Goal: Task Accomplishment & Management: Manage account settings

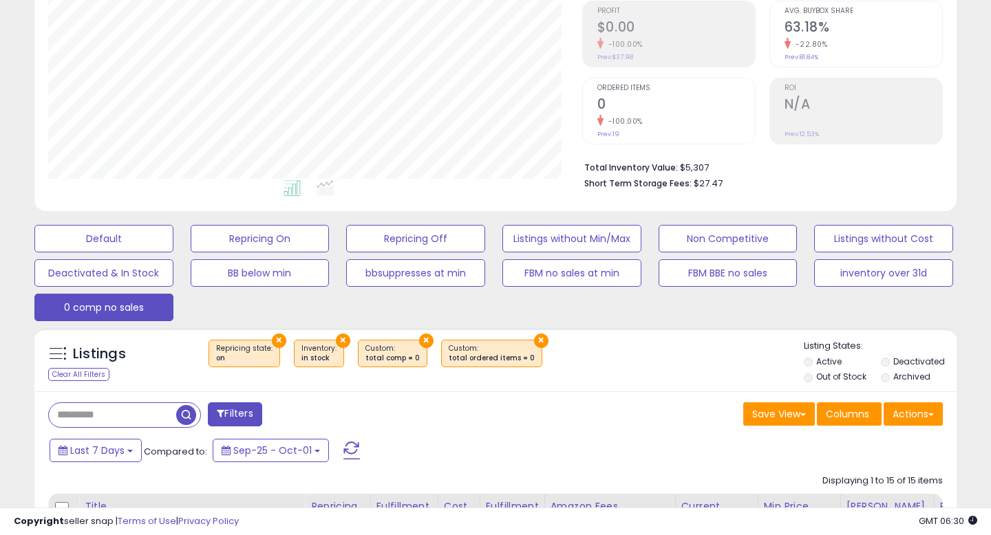
scroll to position [228, 0]
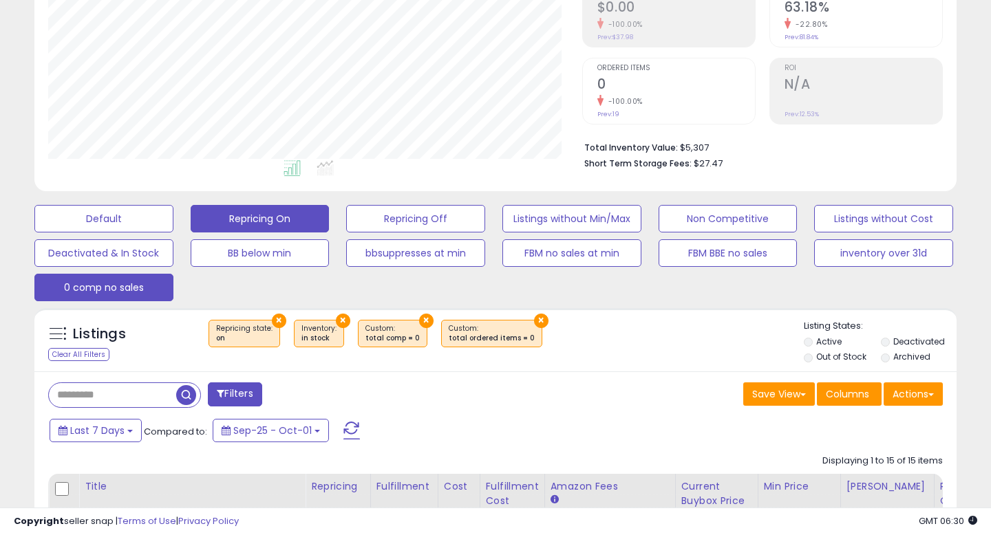
click at [235, 225] on button "Repricing On" at bounding box center [260, 219] width 139 height 28
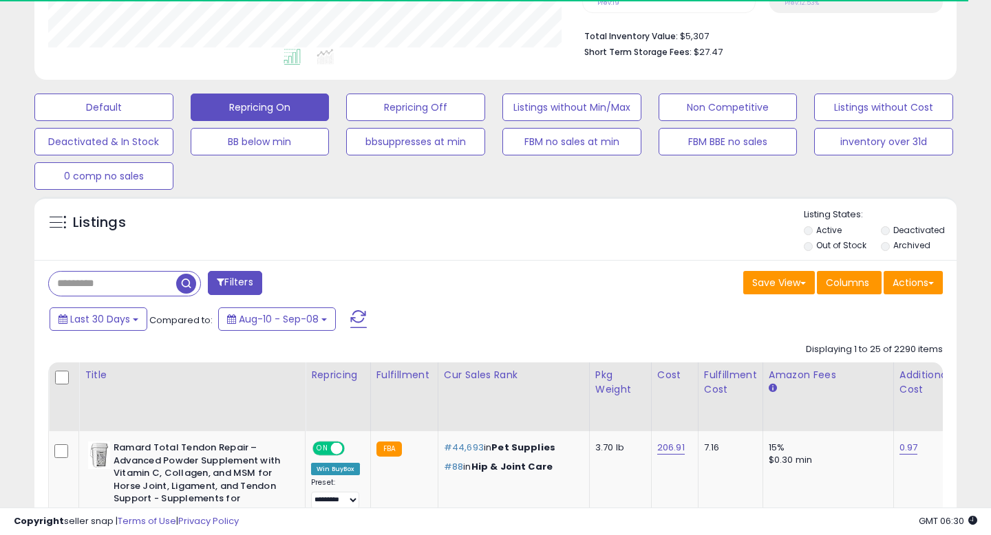
scroll to position [345, 0]
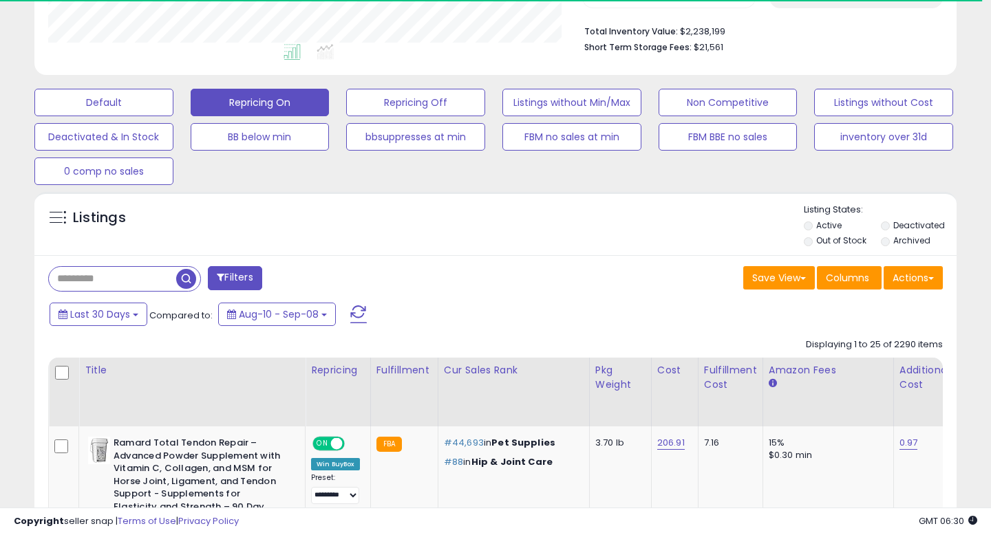
click at [246, 278] on button "Filters" at bounding box center [235, 278] width 54 height 24
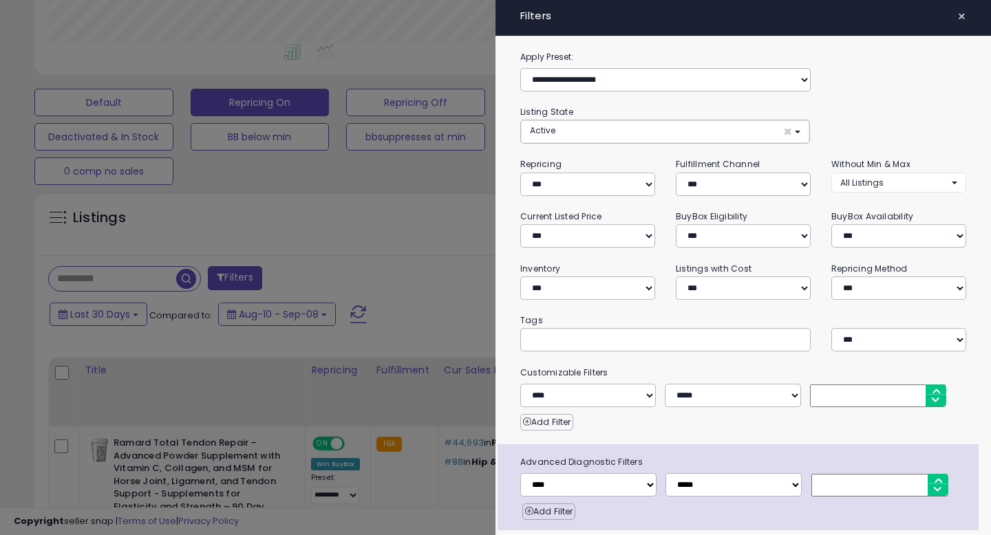
scroll to position [282, 533]
click at [643, 120] on button "Active ×" at bounding box center [665, 131] width 288 height 23
click at [653, 108] on div "**********" at bounding box center [742, 315] width 495 height 531
click at [583, 277] on select "**********" at bounding box center [587, 288] width 135 height 23
select select "********"
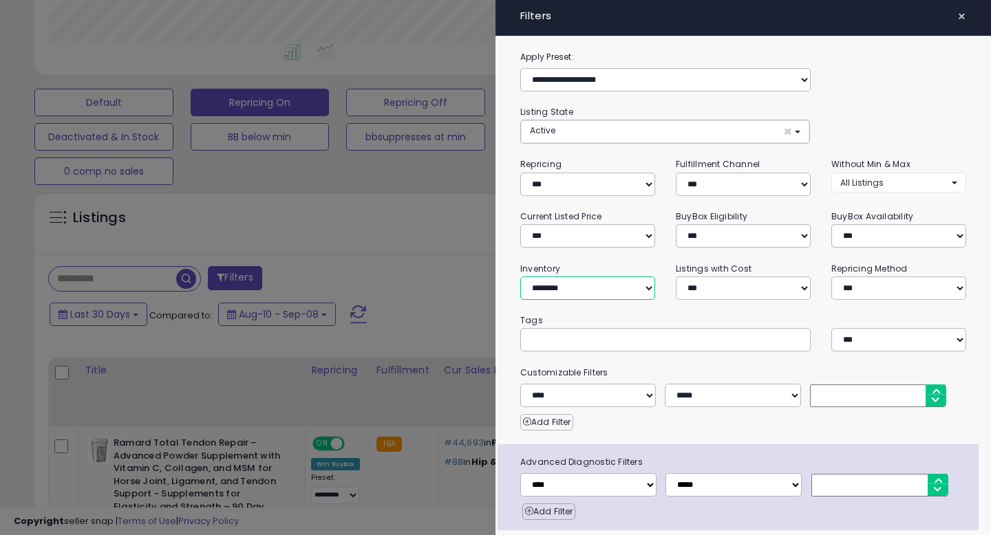
click at [520, 277] on select "**********" at bounding box center [587, 288] width 135 height 23
click at [608, 313] on small "Tags" at bounding box center [743, 320] width 466 height 15
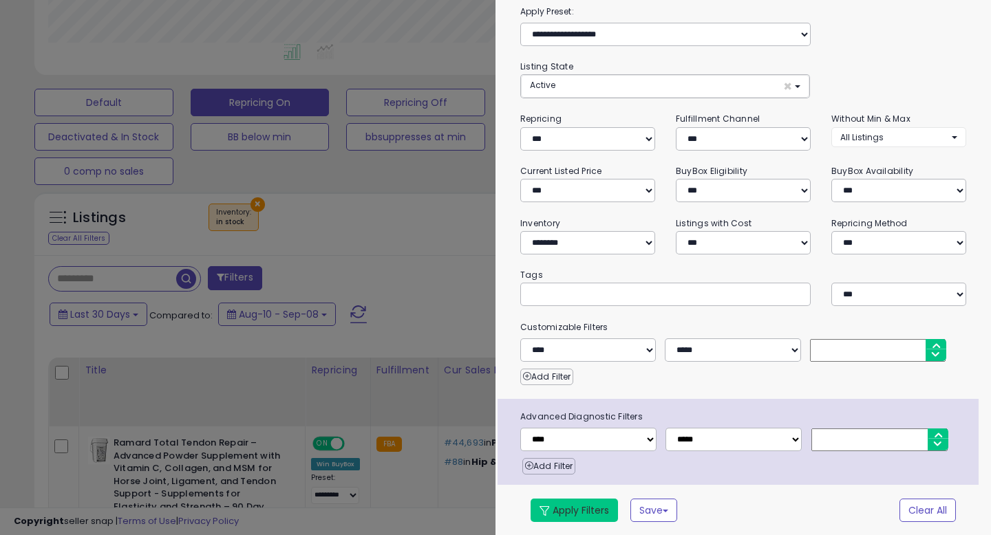
click at [583, 506] on button "Apply Filters" at bounding box center [573, 510] width 87 height 23
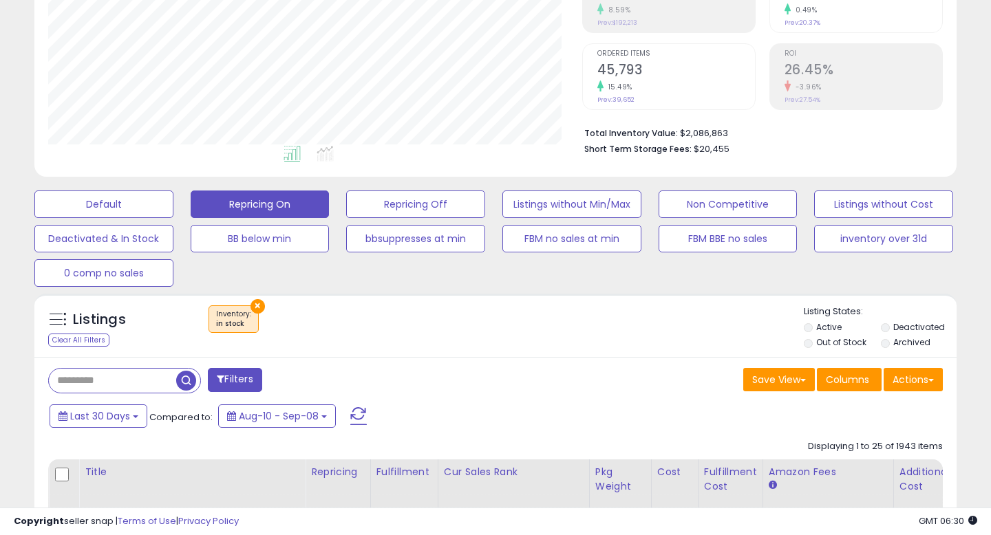
scroll to position [234, 0]
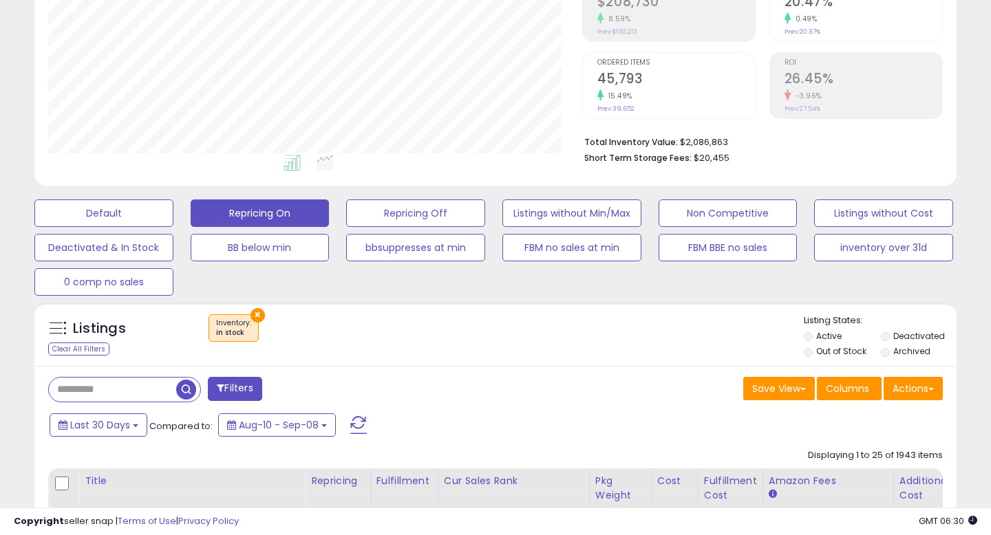
click at [528, 359] on div "Listings Clear All Filters × Inventory" at bounding box center [495, 337] width 922 height 47
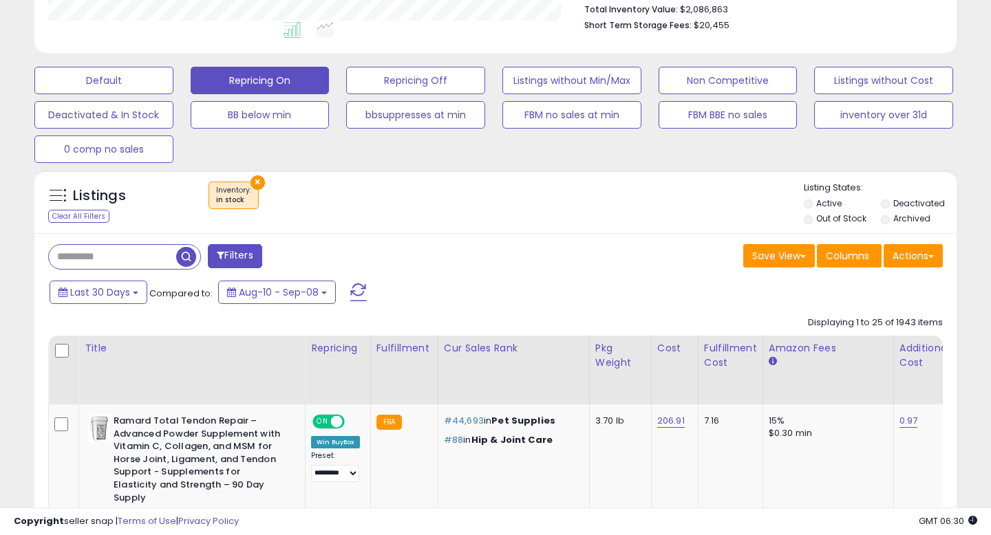
scroll to position [367, 0]
click at [897, 265] on button "Actions" at bounding box center [912, 255] width 59 height 23
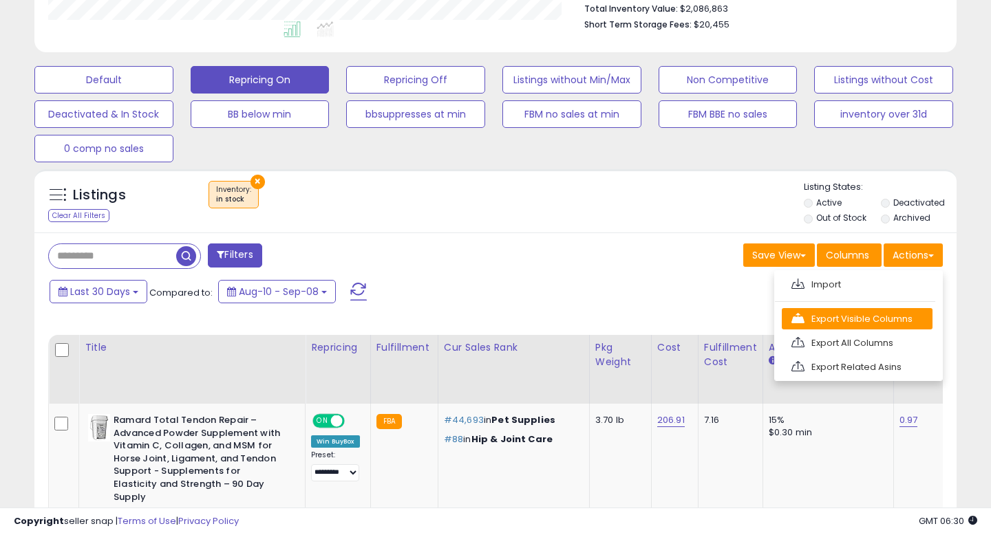
click at [856, 315] on link "Export Visible Columns" at bounding box center [857, 318] width 151 height 21
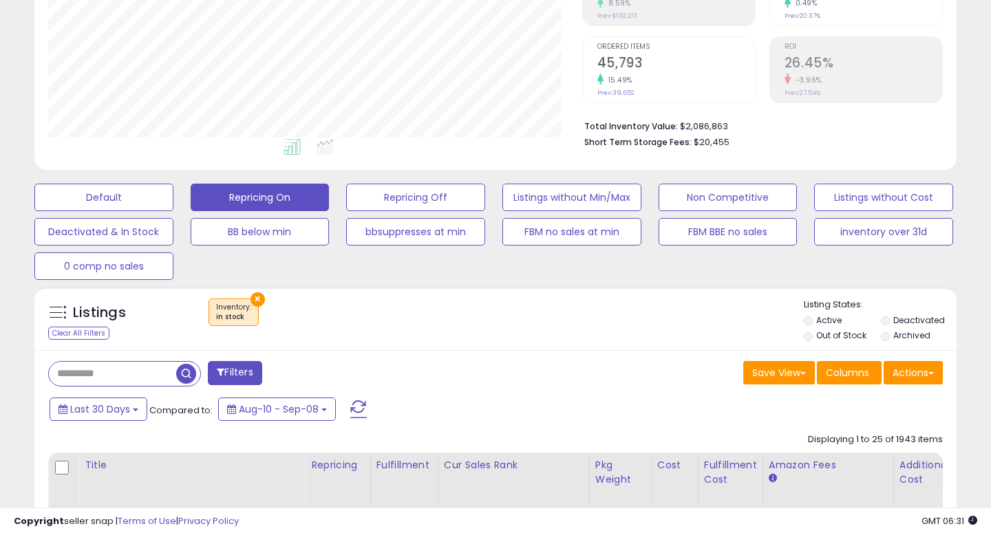
scroll to position [187, 0]
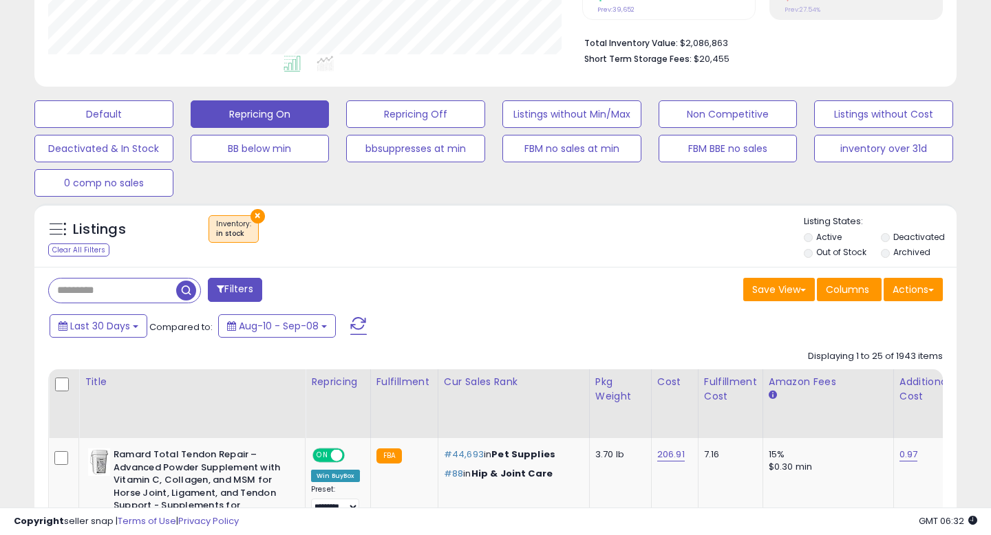
scroll to position [392, 0]
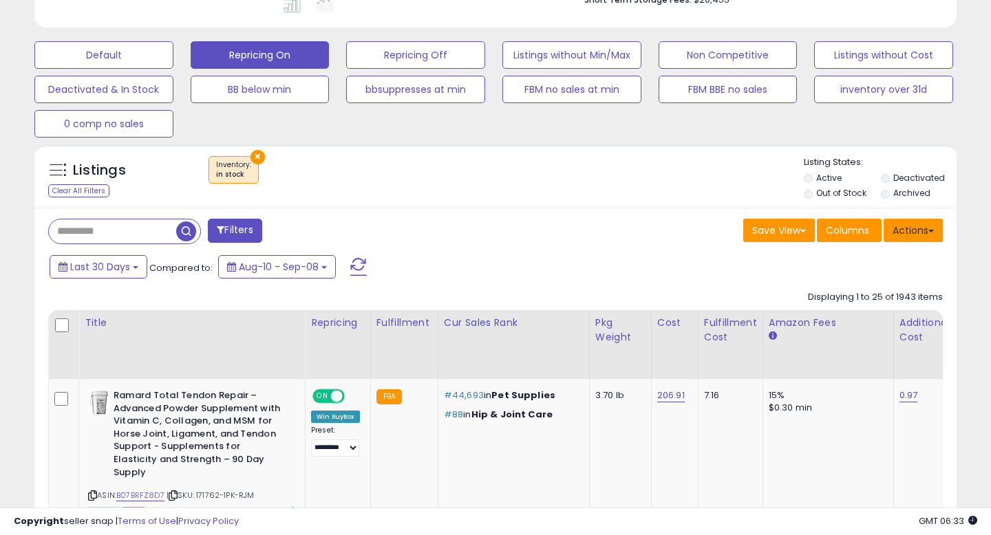
click at [930, 233] on button "Actions" at bounding box center [912, 230] width 59 height 23
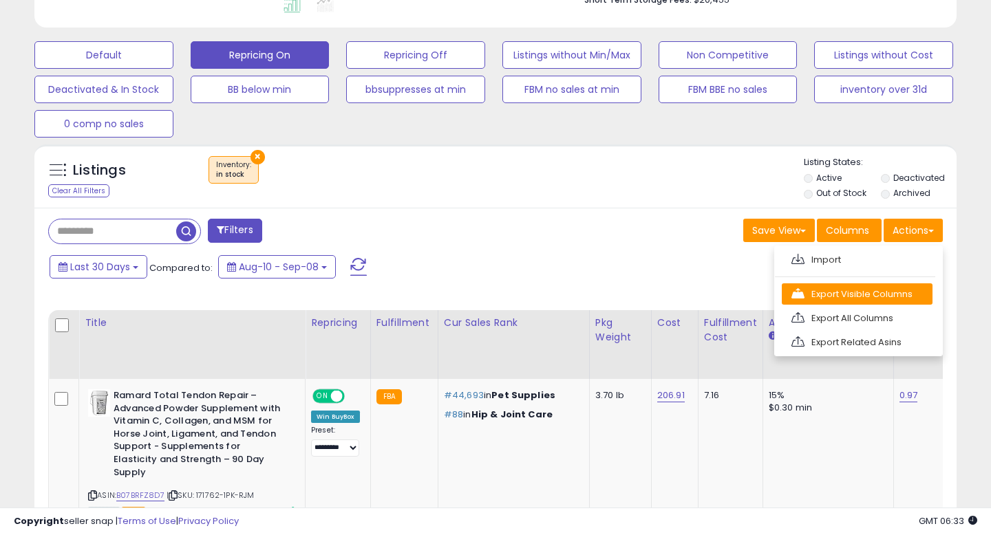
click at [826, 290] on link "Export Visible Columns" at bounding box center [857, 293] width 151 height 21
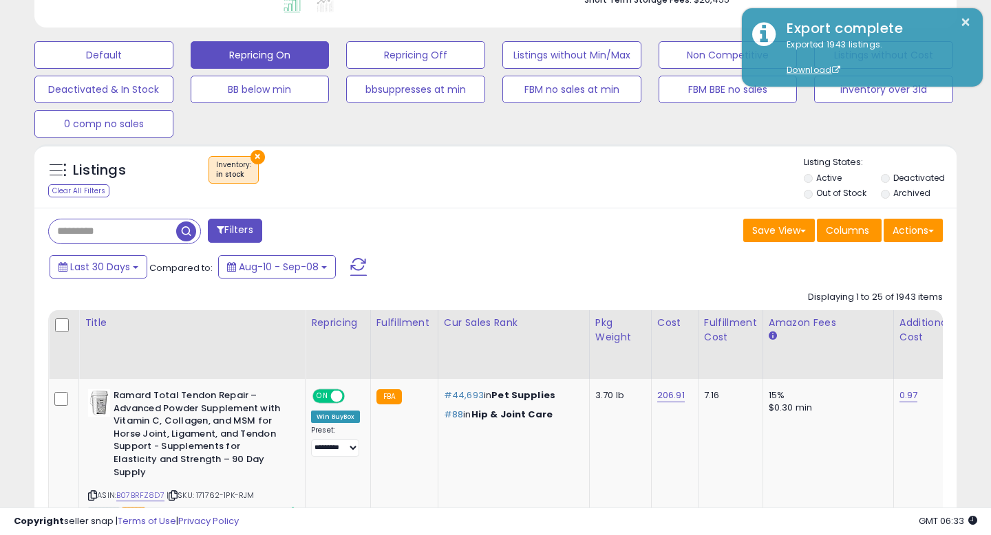
click at [573, 200] on div "Listings Clear All Filters × Inventory" at bounding box center [495, 179] width 922 height 47
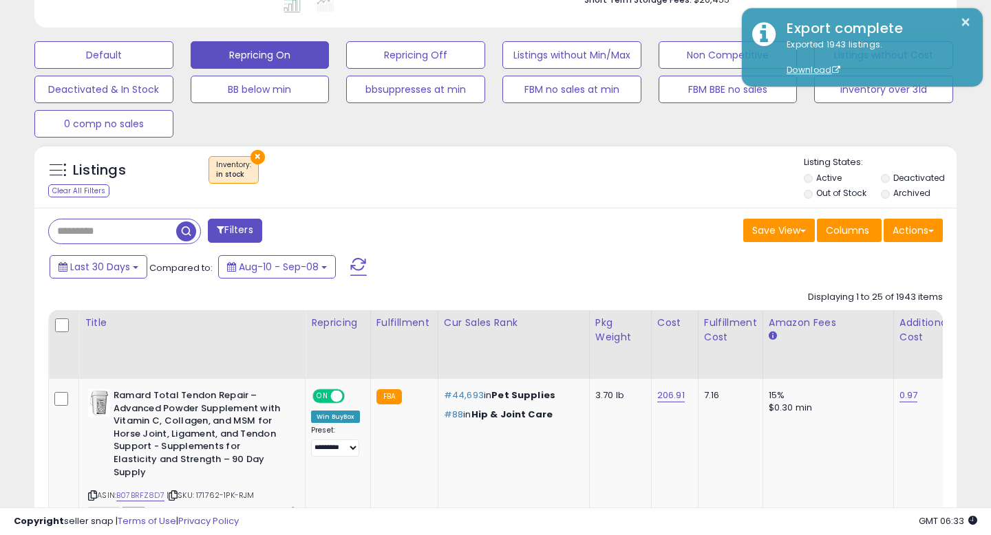
click at [505, 205] on div "Listings Clear All Filters × Inventory in stock" at bounding box center [495, 175] width 922 height 63
click at [426, 197] on div "Listings Clear All Filters × Inventory" at bounding box center [495, 179] width 922 height 47
click at [453, 120] on div "Default Repricing On Repricing Off Listings without Min/Max Non Competitive Lis…" at bounding box center [495, 85] width 956 height 103
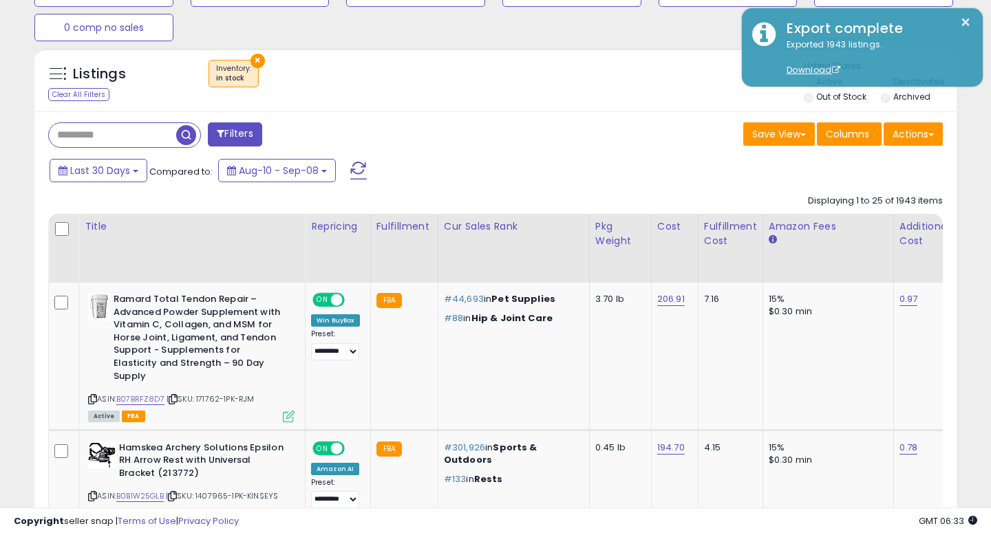
scroll to position [500, 0]
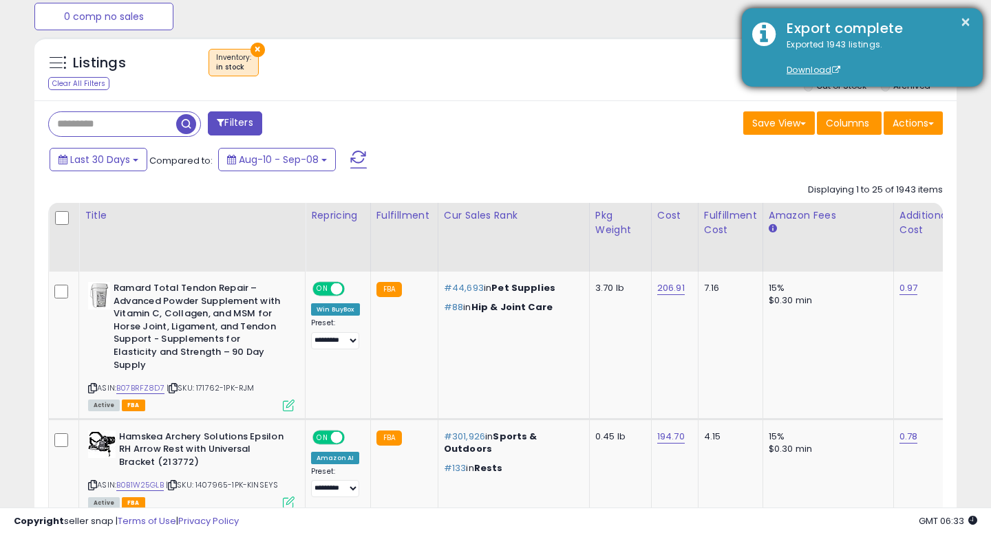
click at [897, 51] on div "Exported 1943 listings. Download" at bounding box center [874, 58] width 196 height 39
click at [824, 17] on div "× Export complete Exported 1943 listings. Download" at bounding box center [862, 47] width 241 height 78
click at [824, 39] on div "Exported 1943 listings. Download" at bounding box center [874, 58] width 196 height 39
click at [806, 74] on link "Download" at bounding box center [813, 70] width 54 height 12
